Goal: Communication & Community: Answer question/provide support

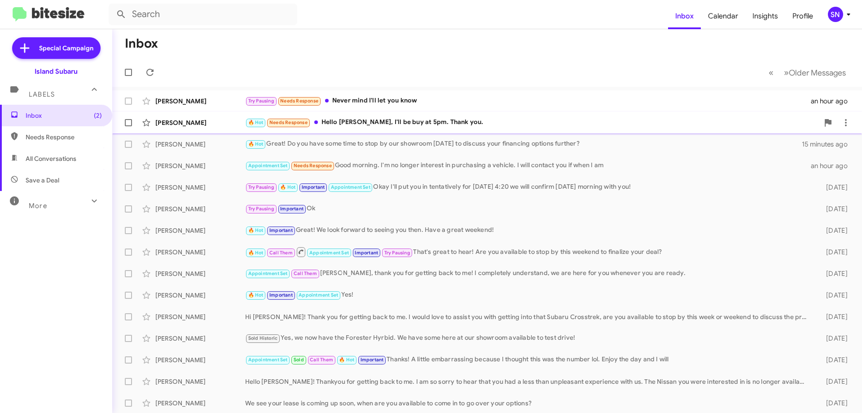
click at [524, 120] on div "🔥 Hot Needs Response Hello [PERSON_NAME], I'll be buy at 5pm. Thank you." at bounding box center [532, 122] width 574 height 10
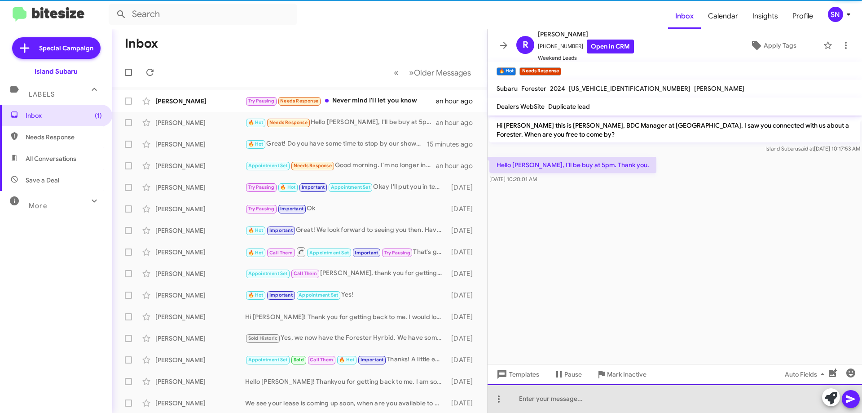
click at [569, 394] on div at bounding box center [675, 398] width 375 height 29
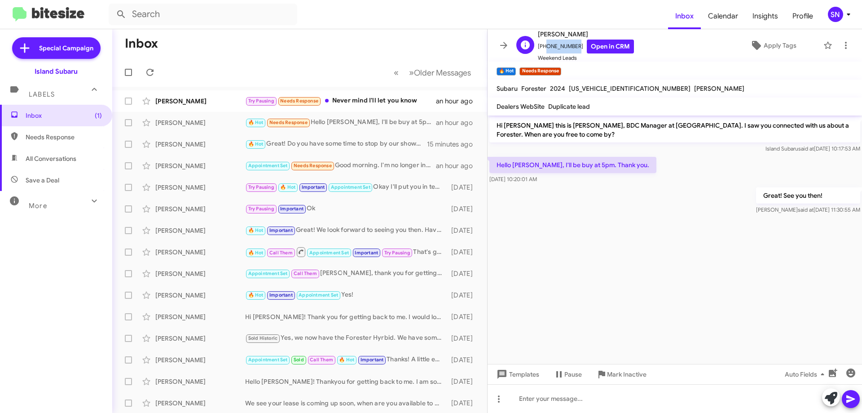
drag, startPoint x: 572, startPoint y: 44, endPoint x: 543, endPoint y: 44, distance: 28.7
click at [543, 44] on span "[PHONE_NUMBER] Open in CRM" at bounding box center [586, 47] width 96 height 14
copy span "3476470823"
click at [503, 49] on icon at bounding box center [503, 45] width 11 height 11
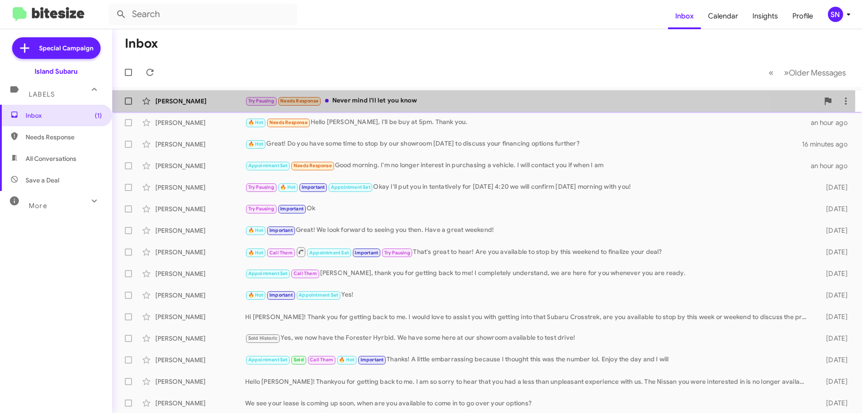
click at [414, 100] on div "Try Pausing Needs Response Never mind I'll let you know" at bounding box center [532, 101] width 574 height 10
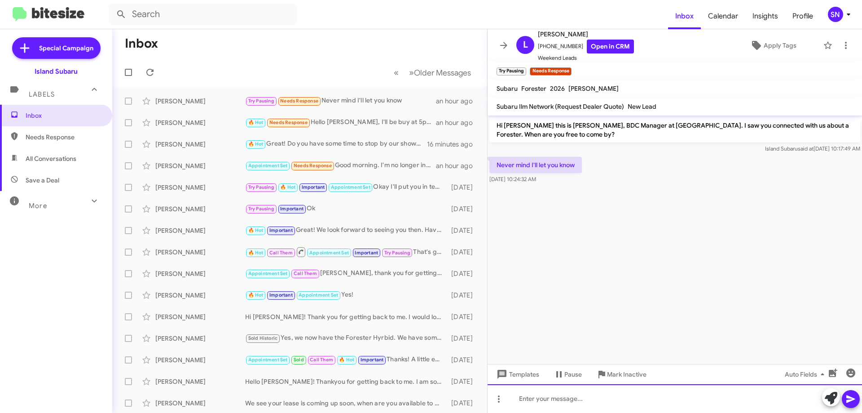
click at [553, 392] on div at bounding box center [675, 398] width 375 height 29
